Goal: Use online tool/utility: Utilize a website feature to perform a specific function

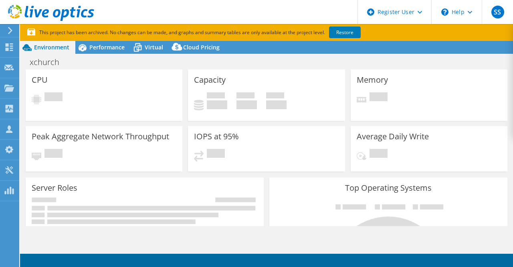
select select "USD"
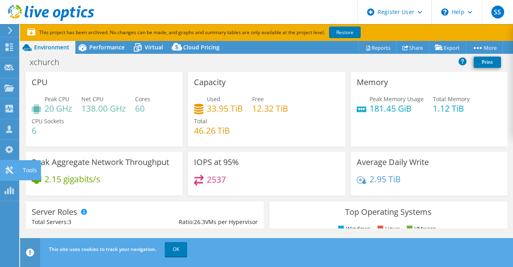
click at [10, 171] on use at bounding box center [9, 170] width 8 height 8
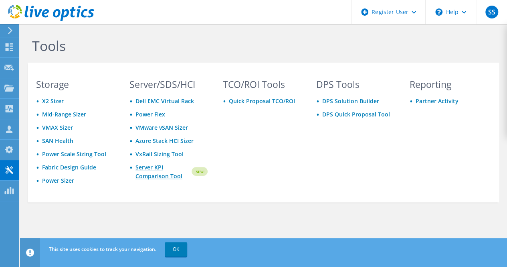
click at [152, 175] on link "Server KPI Comparison Tool" at bounding box center [162, 172] width 55 height 18
click at [276, 99] on link "Quick Proposal TCO/ROI" at bounding box center [262, 101] width 66 height 8
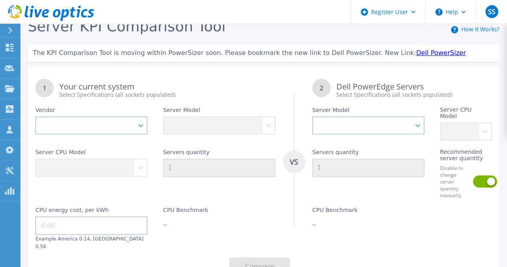
scroll to position [5, 0]
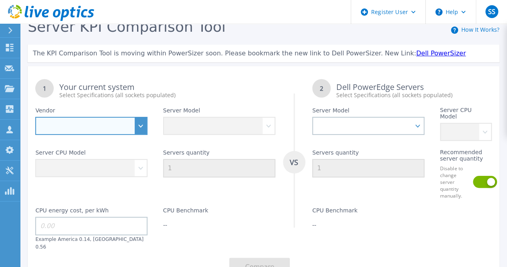
click at [89, 131] on select "Dell HPE Lenovo Supermicro" at bounding box center [91, 126] width 112 height 18
select select "Dell"
click at [35, 117] on select "Dell HPE Lenovo Supermicro" at bounding box center [91, 126] width 112 height 18
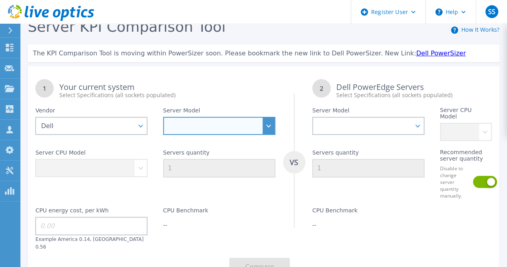
click at [191, 128] on select "PowerEdge C6520 PowerEdge C6525 PowerEdge HS5610 PowerEdge HS5620 PowerEdge R24…" at bounding box center [219, 126] width 112 height 18
select select "PowerEdge R660"
click at [163, 117] on select "PowerEdge C6520 PowerEdge C6525 PowerEdge HS5610 PowerEdge HS5620 PowerEdge R24…" at bounding box center [219, 126] width 112 height 18
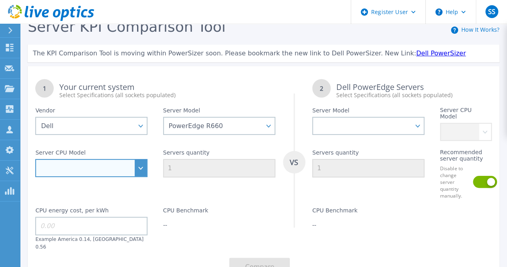
click at [137, 164] on select "Intel Xeon Gold 6414U 2GHz Intel Xeon Gold 6430 2.1GHz Intel Xeon Gold 6454S 2.…" at bounding box center [91, 168] width 112 height 18
select select "334067"
click at [35, 159] on select "Intel Xeon Gold 6414U 2GHz Intel Xeon Gold 6430 2.1GHz Intel Xeon Gold 6454S 2.…" at bounding box center [91, 168] width 112 height 18
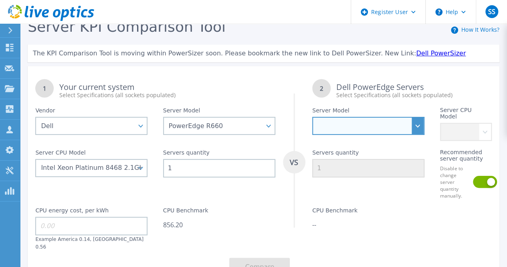
click at [414, 123] on select "PowerEdge C6520 PowerEdge C6525 PowerEdge HS5610 PowerEdge HS5620 PowerEdge R24…" at bounding box center [368, 126] width 112 height 18
select select "PowerEdge R6725"
click at [312, 117] on select "PowerEdge C6520 PowerEdge C6525 PowerEdge HS5610 PowerEdge HS5620 PowerEdge R24…" at bounding box center [368, 126] width 112 height 18
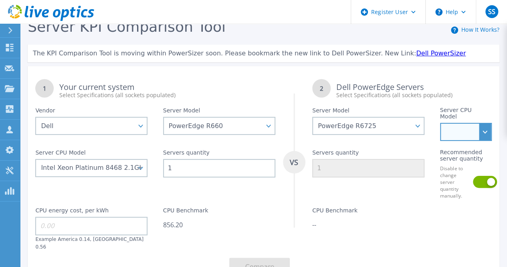
click at [462, 125] on select "AMD EPYC 9135 3.65GHz AMD EPYC 9355 3.55GHz AMD EPYC 9575F 3.3GHz AMD EPYC 9655…" at bounding box center [466, 132] width 52 height 18
select select "336299"
click at [440, 123] on select "AMD EPYC 9135 3.65GHz AMD EPYC 9355 3.55GHz AMD EPYC 9575F 3.3GHz AMD EPYC 9655…" at bounding box center [466, 132] width 52 height 18
type input "2"
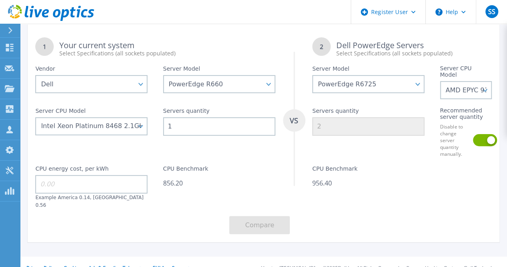
click at [78, 176] on input at bounding box center [91, 184] width 112 height 18
type input "24"
click at [261, 216] on button "Compare" at bounding box center [259, 225] width 61 height 18
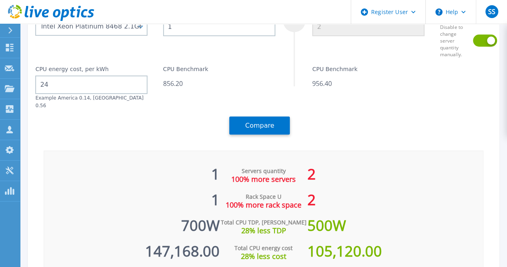
scroll to position [146, 0]
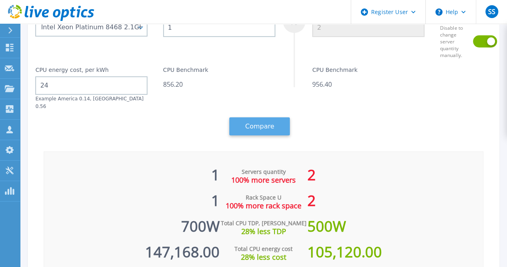
click at [271, 117] on button "Compare" at bounding box center [259, 126] width 61 height 18
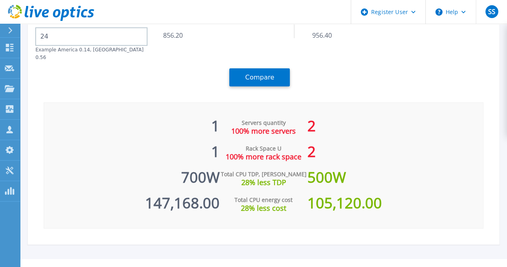
scroll to position [196, 0]
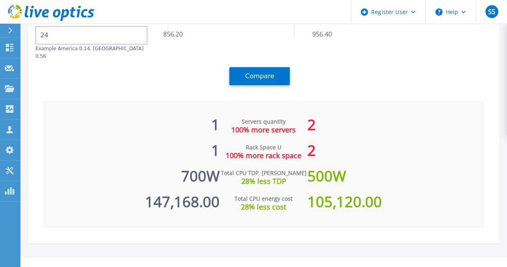
click at [361, 192] on div "105,120.00" at bounding box center [395, 198] width 176 height 26
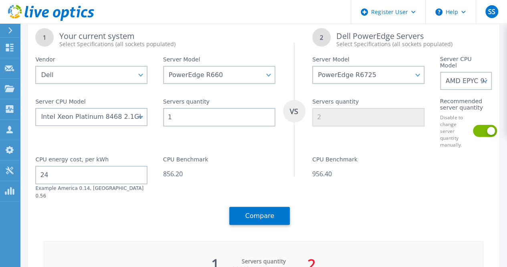
scroll to position [0, 0]
